Goal: Transaction & Acquisition: Purchase product/service

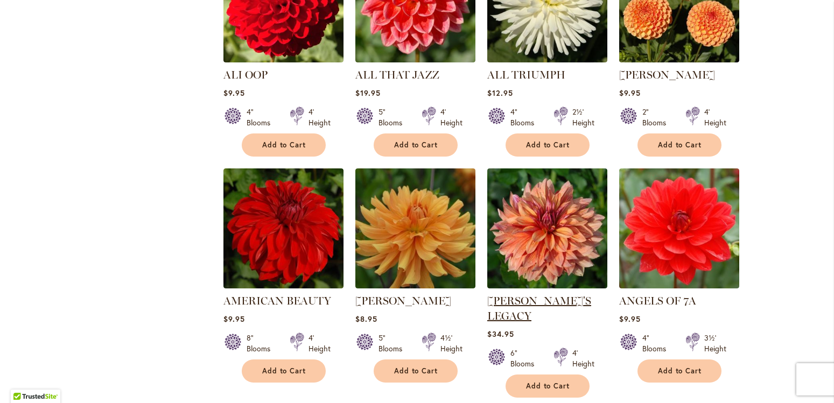
scroll to position [859, 0]
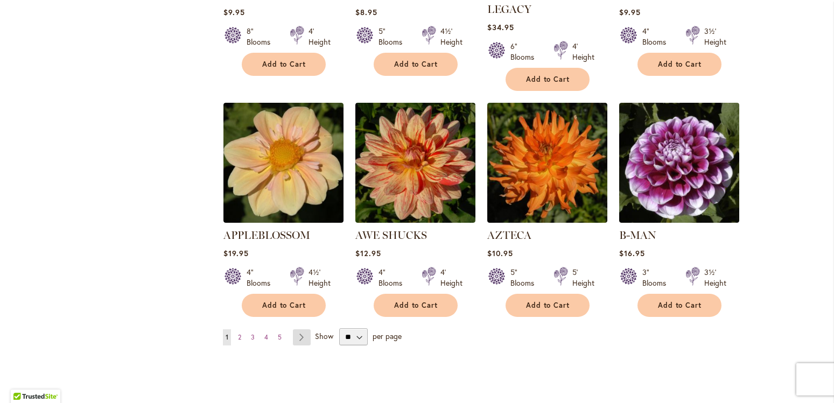
click at [296, 330] on link "Page Next" at bounding box center [302, 338] width 18 height 16
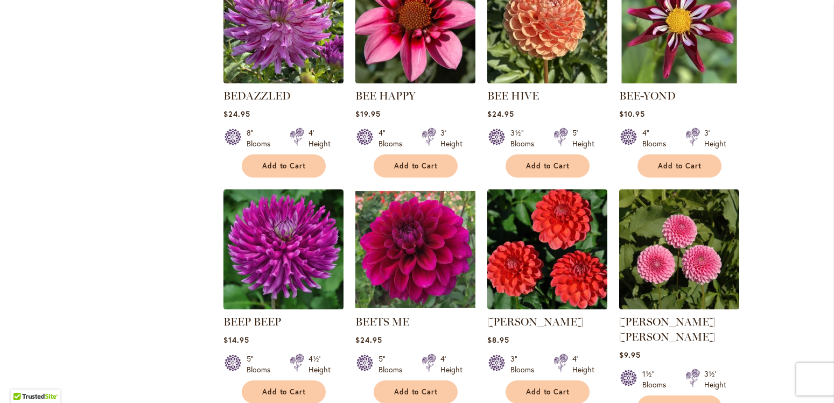
scroll to position [942, 0]
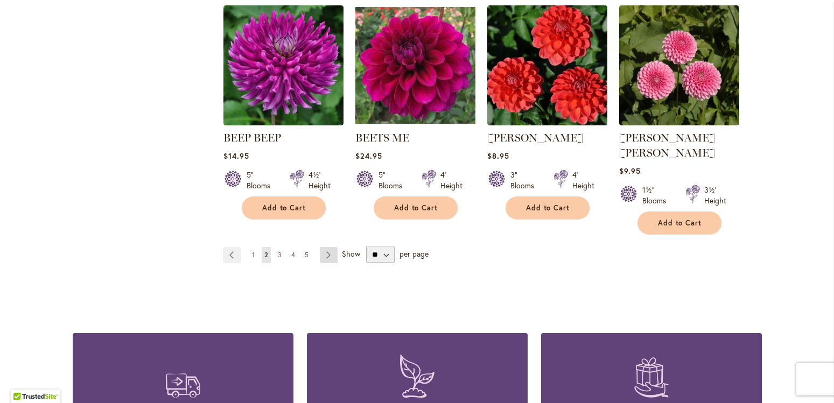
click at [320, 247] on link "Page Next" at bounding box center [329, 255] width 18 height 16
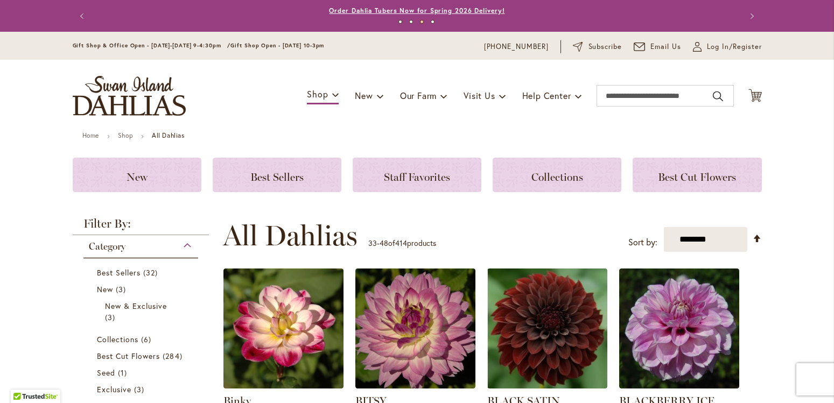
click at [424, 9] on link "Order Dahlia Tubers Now for Spring 2026 Delivery!" at bounding box center [417, 10] width 176 height 8
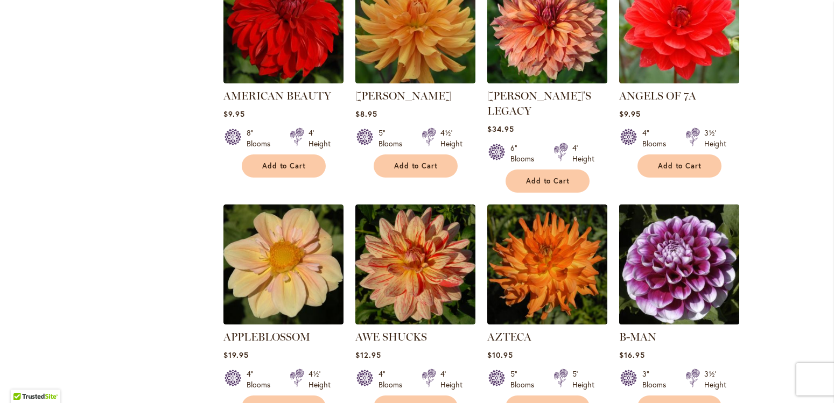
scroll to position [1003, 0]
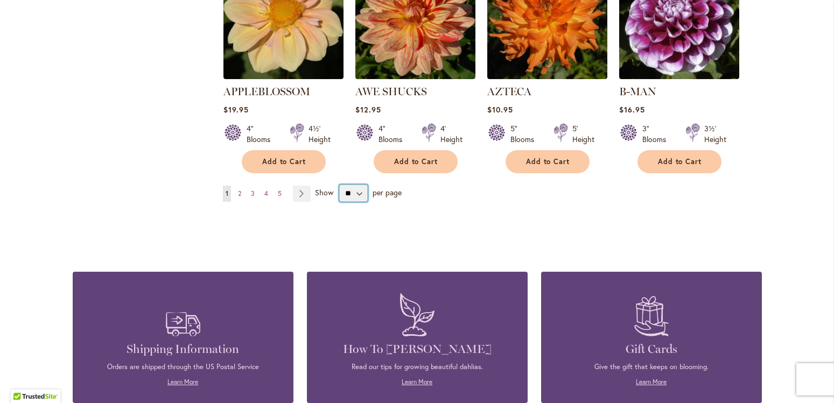
click at [339, 185] on select "** ** ** **" at bounding box center [353, 193] width 29 height 17
select select "**"
click option "**" at bounding box center [0, 0] width 0 height 0
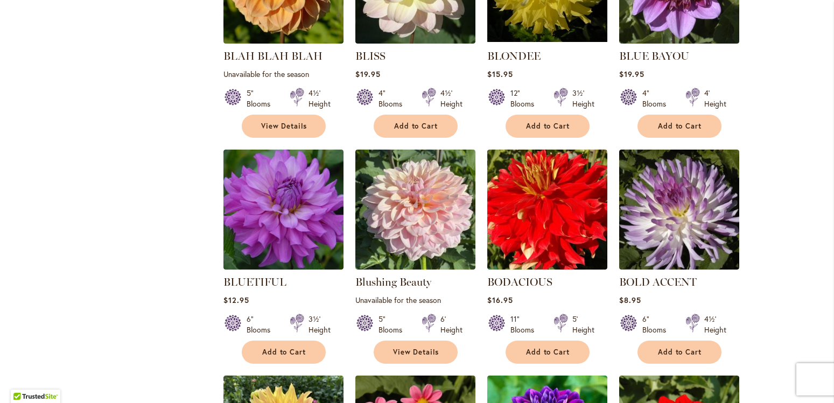
scroll to position [2472, 0]
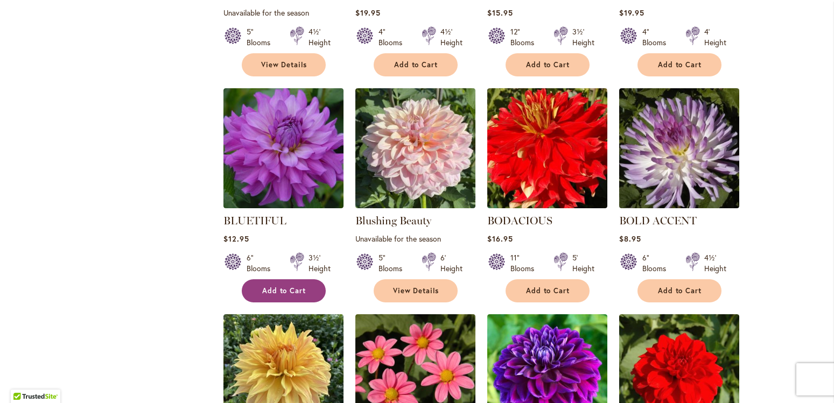
click at [262, 286] on span "Add to Cart" at bounding box center [284, 290] width 44 height 9
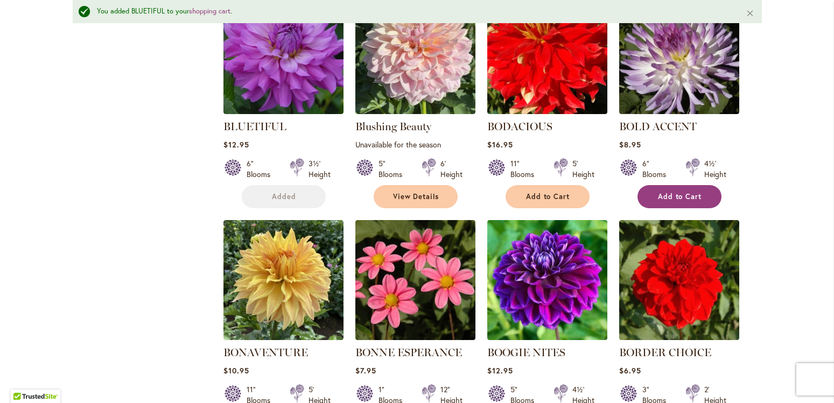
scroll to position [2623, 0]
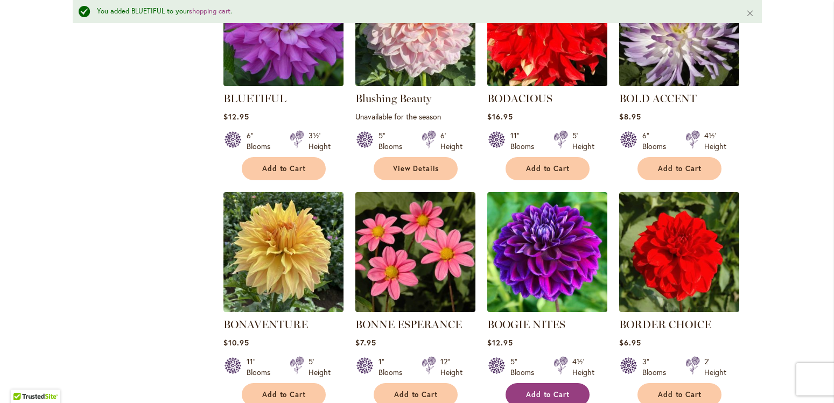
click at [550, 383] on button "Add to Cart" at bounding box center [548, 394] width 84 height 23
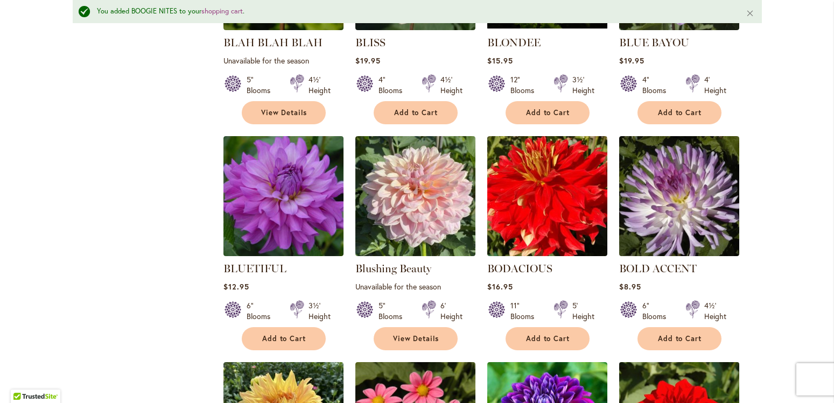
scroll to position [2439, 0]
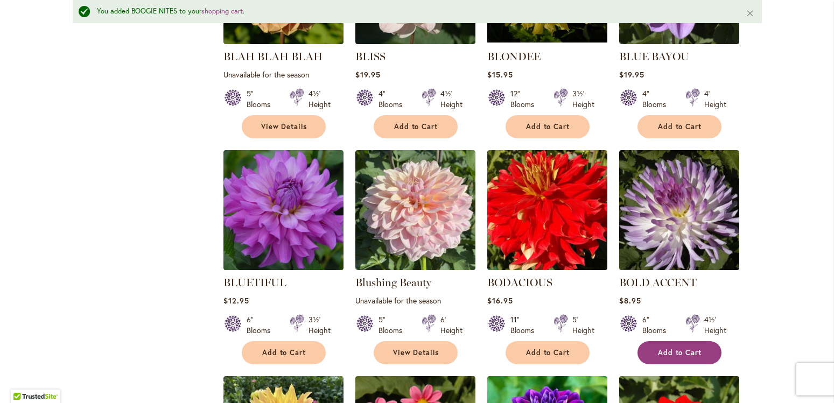
click at [676, 348] on span "Add to Cart" at bounding box center [680, 352] width 44 height 9
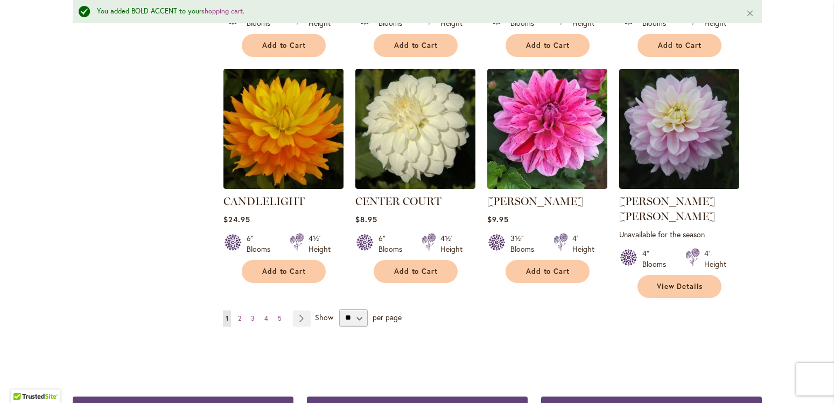
scroll to position [3666, 0]
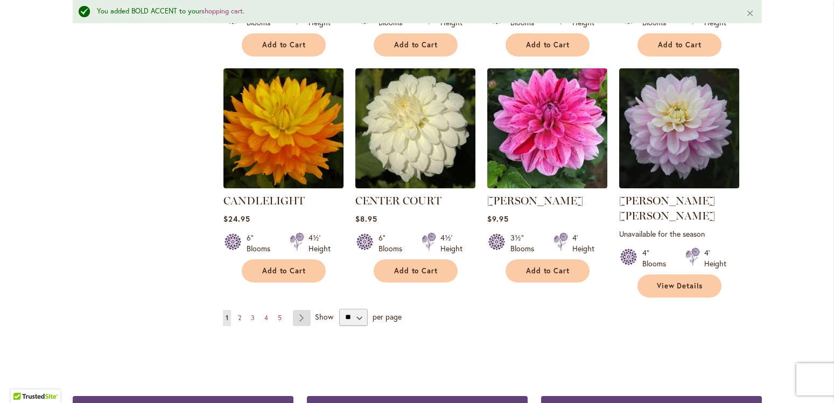
click at [295, 310] on link "Page Next" at bounding box center [302, 318] width 18 height 16
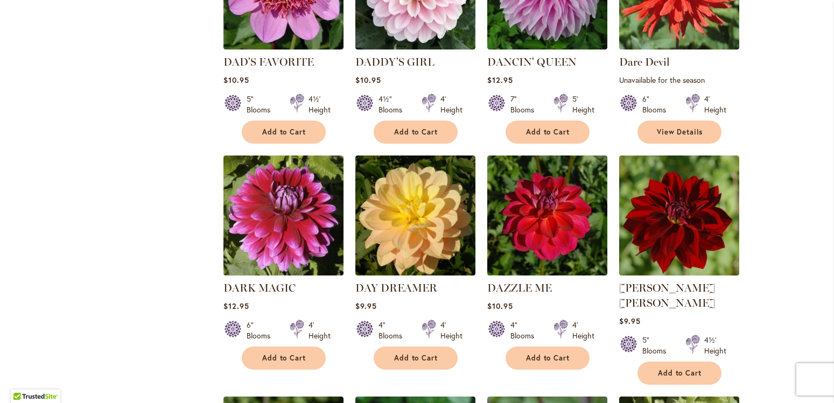
scroll to position [2193, 0]
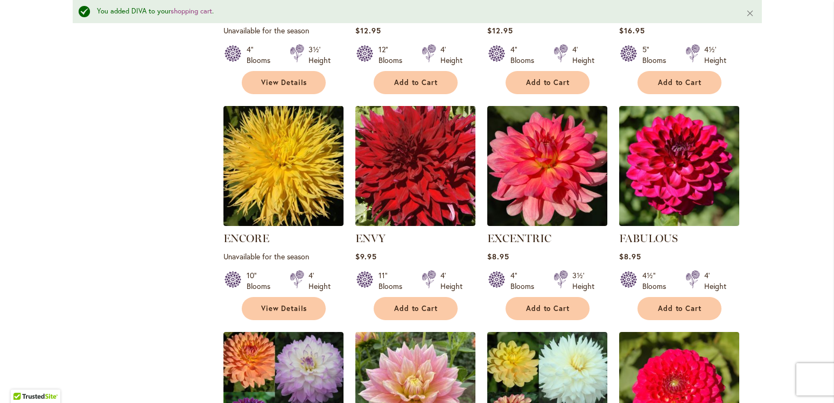
scroll to position [3264, 0]
